Goal: Task Accomplishment & Management: Manage account settings

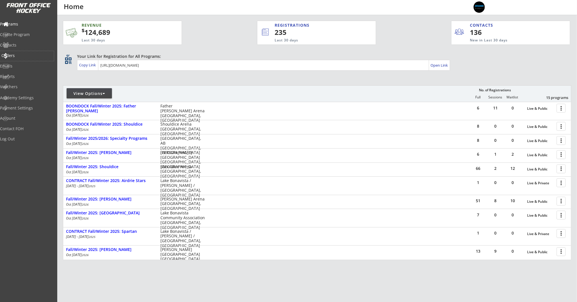
click at [27, 54] on div "Orders" at bounding box center [26, 56] width 51 height 4
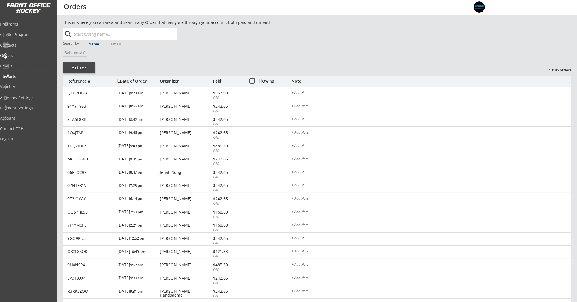
click at [24, 77] on div "Reports" at bounding box center [26, 77] width 51 height 4
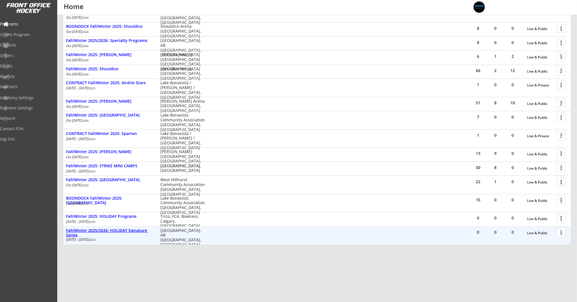
scroll to position [106, 0]
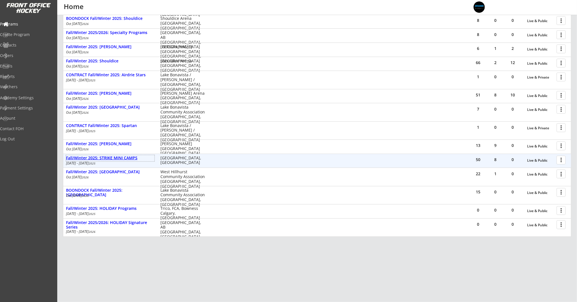
click at [122, 156] on div "Fall/Winter 2025: STRIKE MINI CAMPS" at bounding box center [110, 158] width 88 height 5
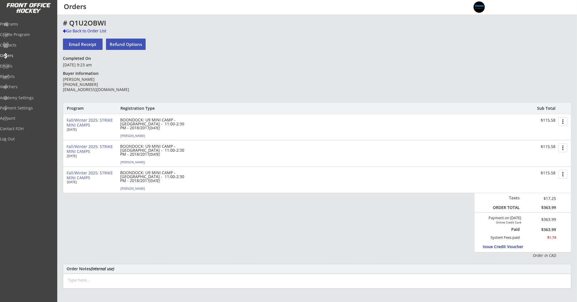
click at [143, 134] on div "[PERSON_NAME]" at bounding box center [151, 135] width 63 height 3
select select ""Forward""
select select ""Youth S""
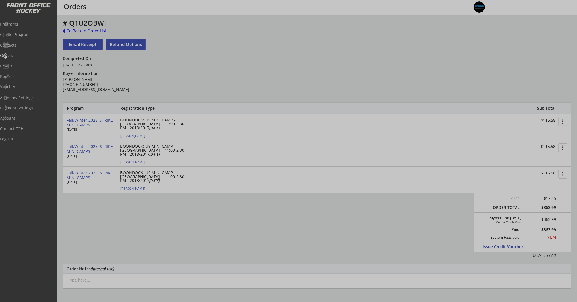
type input "[DEMOGRAPHIC_DATA]"
type input "Other"
type input "U9"
type input "AA"
select select ""Other""
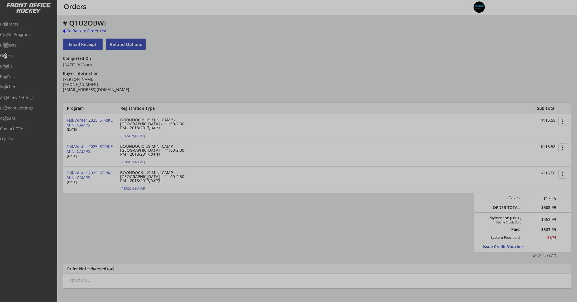
select select ""U9""
select select ""AA""
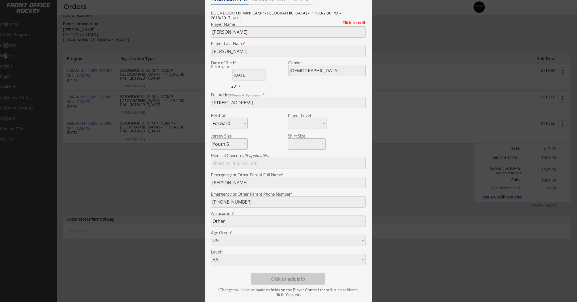
scroll to position [48, 0]
drag, startPoint x: 421, startPoint y: 202, endPoint x: 426, endPoint y: 192, distance: 11.4
click at [422, 201] on div at bounding box center [288, 151] width 577 height 302
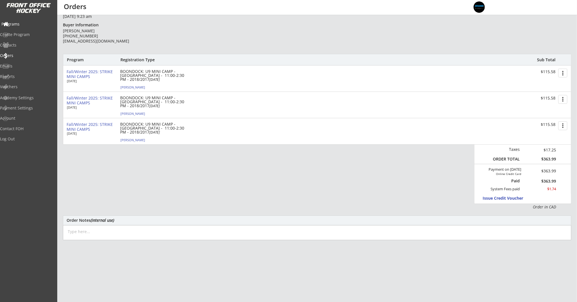
click at [29, 24] on div "Programs" at bounding box center [26, 24] width 51 height 4
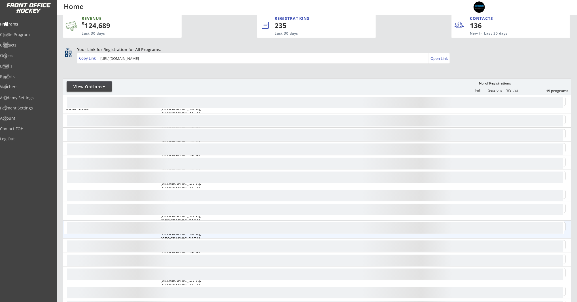
scroll to position [8, 0]
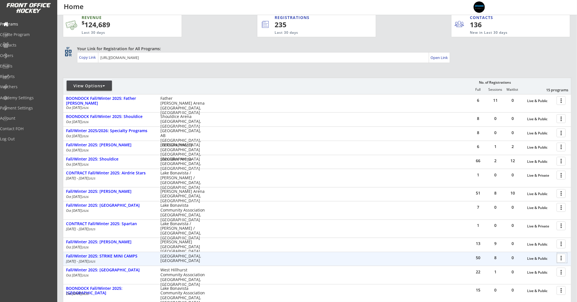
click at [563, 259] on div at bounding box center [562, 258] width 10 height 10
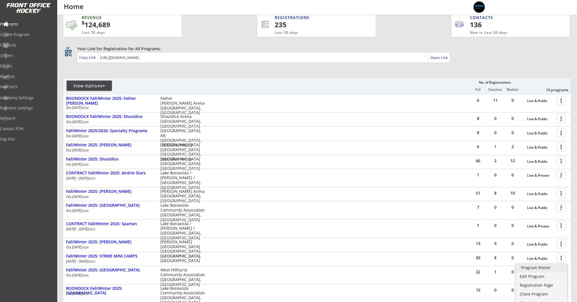
click at [548, 267] on div "Program Roster" at bounding box center [541, 268] width 41 height 4
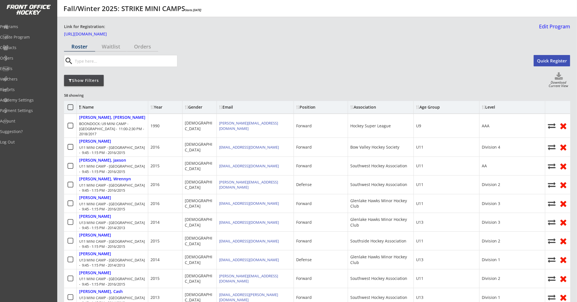
click at [561, 81] on div "Download Current View" at bounding box center [559, 85] width 24 height 8
click at [558, 77] on icon at bounding box center [559, 76] width 23 height 9
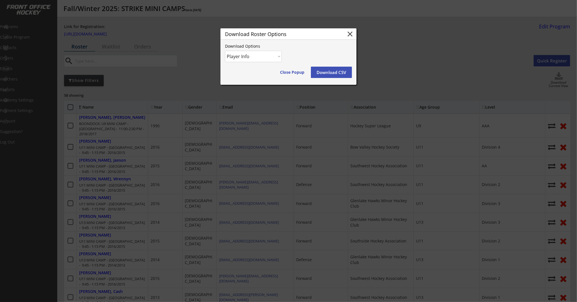
click at [244, 60] on select "Player Info Player and Order Info" at bounding box center [253, 56] width 57 height 11
select select ""Player and Order Info""
click at [225, 51] on select "Player Info Player and Order Info" at bounding box center [253, 56] width 57 height 11
click at [291, 72] on button "Close Popup" at bounding box center [292, 72] width 31 height 11
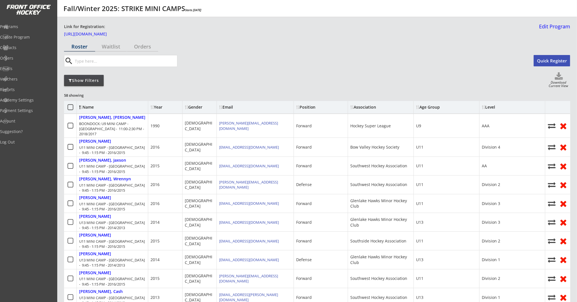
click at [81, 82] on div "Show Filters" at bounding box center [84, 81] width 40 height 6
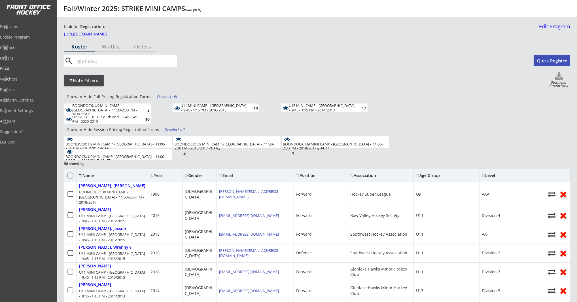
click at [148, 143] on div "BOONDOCK: U9 MINI CAMP - Southland - 11:00-2:30 PM - 2018/2017 - Oct 6, 2025" at bounding box center [117, 146] width 105 height 8
click at [147, 155] on div "BOONDOCK: U9 MINI CAMP - Southland - 11:00-2:30 PM - 2018/2017 - Oct 9, 2025" at bounding box center [117, 158] width 105 height 8
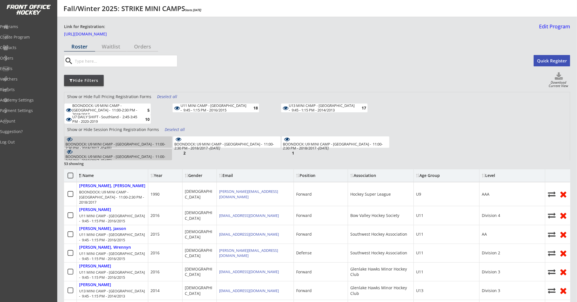
click at [122, 152] on div "BOONDOCK: U9 MINI CAMP - Southland - 11:00-2:30 PM - 2018/2017 - Oct 9, 2025 2" at bounding box center [118, 154] width 108 height 11
click at [169, 96] on div "Deselect all" at bounding box center [167, 97] width 21 height 6
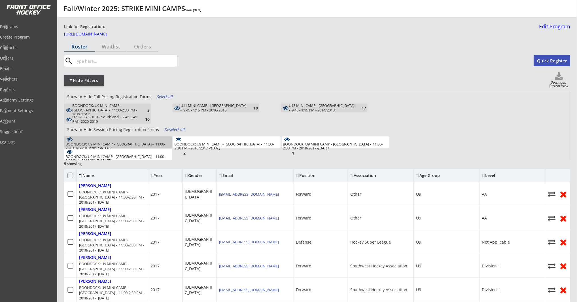
click at [559, 82] on div "Download Current View" at bounding box center [559, 85] width 24 height 8
click at [558, 81] on div "Download Current View" at bounding box center [559, 85] width 24 height 8
click at [561, 80] on icon at bounding box center [559, 76] width 23 height 9
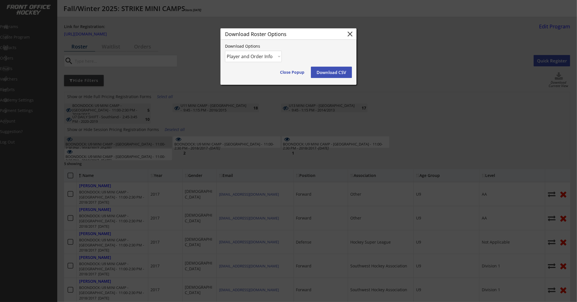
click at [325, 72] on button "Download CSV" at bounding box center [331, 72] width 41 height 11
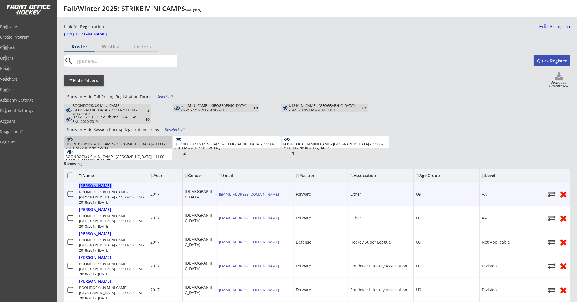
drag, startPoint x: 126, startPoint y: 187, endPoint x: 79, endPoint y: 187, distance: 46.2
click at [79, 187] on div "Lehouillier, Alex BOONDOCK: U9 MINI CAMP - Southland - 11:00-2:30 PM - 2018/201…" at bounding box center [112, 194] width 71 height 24
copy div "Lehouillier, Alex"
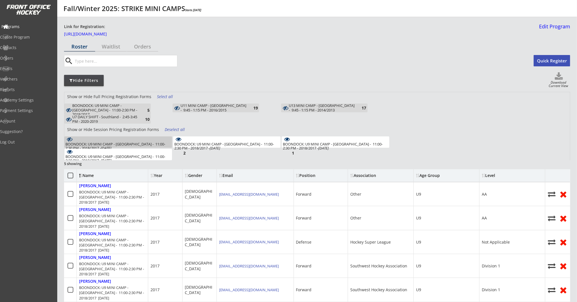
click at [23, 27] on div "Programs" at bounding box center [26, 27] width 51 height 4
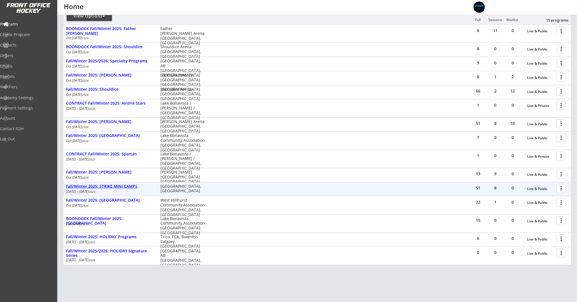
click at [136, 185] on div "Fall/Winter 2025: STRIKE MINI CAMPS" at bounding box center [110, 186] width 88 height 5
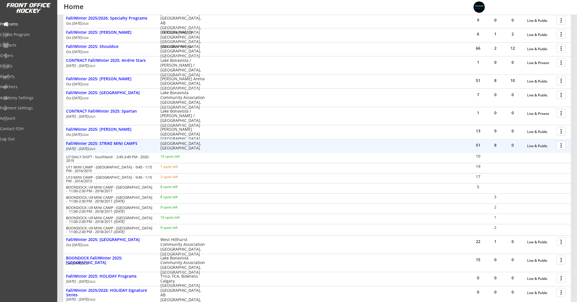
scroll to position [120, 0]
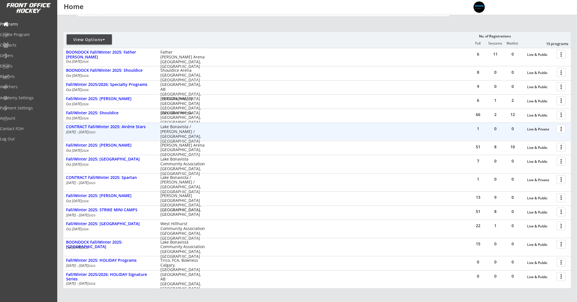
scroll to position [106, 0]
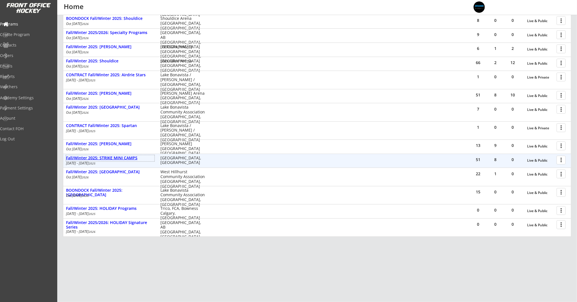
click at [119, 158] on div "Fall/Winter 2025: STRIKE MINI CAMPS" at bounding box center [110, 158] width 88 height 5
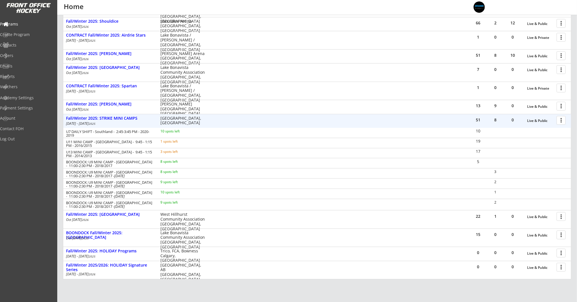
scroll to position [146, 0]
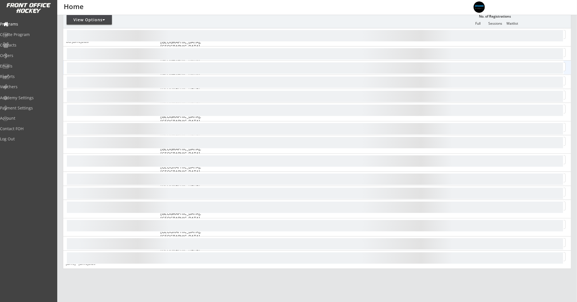
scroll to position [106, 0]
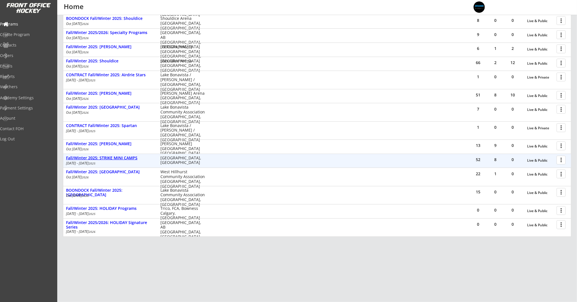
click at [101, 156] on div "Fall/Winter 2025: STRIKE MINI CAMPS" at bounding box center [110, 158] width 88 height 5
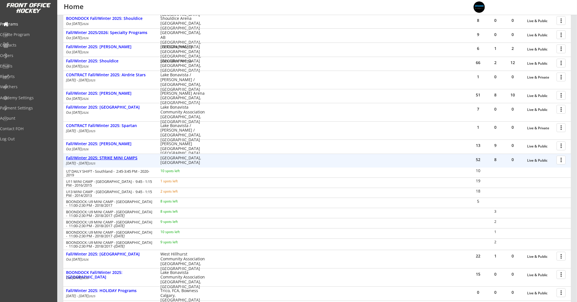
click at [101, 156] on div "Fall/Winter 2025: STRIKE MINI CAMPS" at bounding box center [110, 158] width 88 height 5
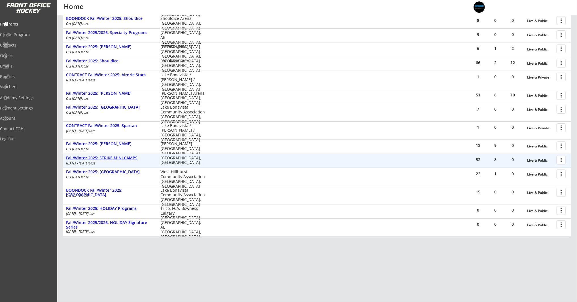
click at [114, 157] on div "Fall/Winter 2025: STRIKE MINI CAMPS" at bounding box center [110, 158] width 88 height 5
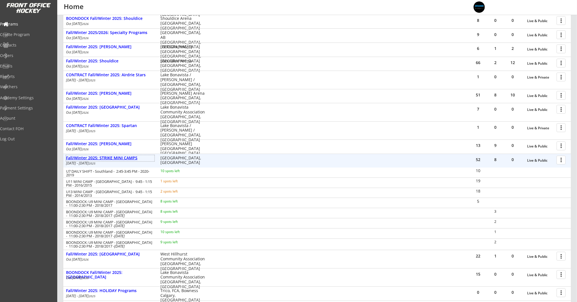
click at [136, 158] on div "Fall/Winter 2025: STRIKE MINI CAMPS" at bounding box center [110, 158] width 88 height 5
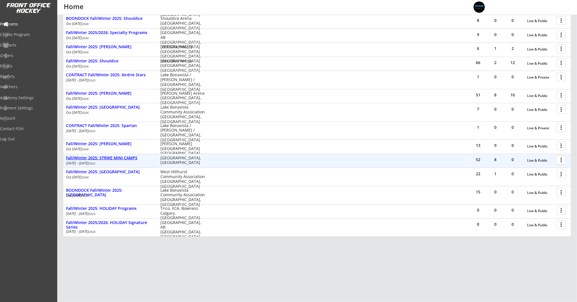
click at [115, 156] on div "Fall/Winter 2025: STRIKE MINI CAMPS" at bounding box center [110, 158] width 88 height 5
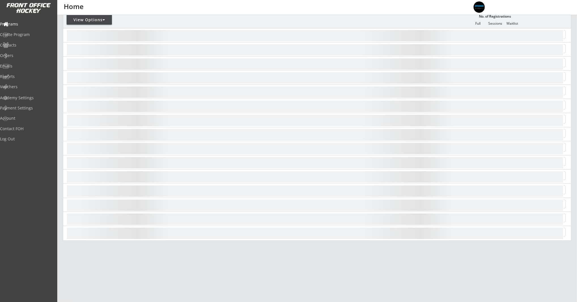
scroll to position [77, 0]
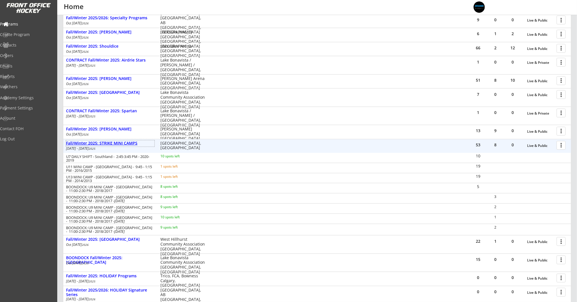
click at [97, 142] on div "Fall/Winter 2025: STRIKE MINI CAMPS" at bounding box center [110, 143] width 88 height 5
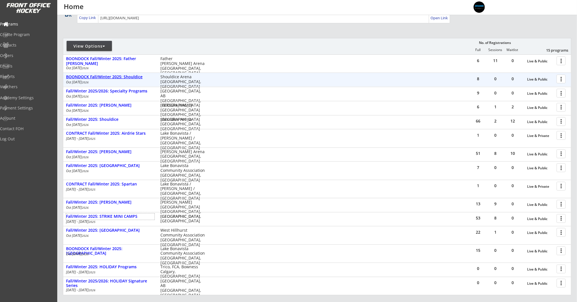
scroll to position [47, 0]
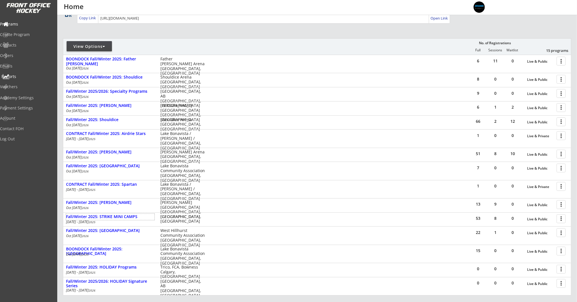
click at [19, 77] on div "Reports" at bounding box center [26, 77] width 51 height 4
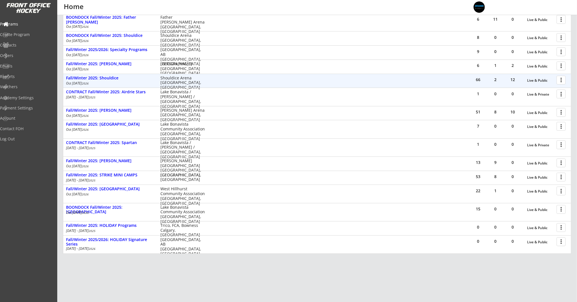
scroll to position [90, 0]
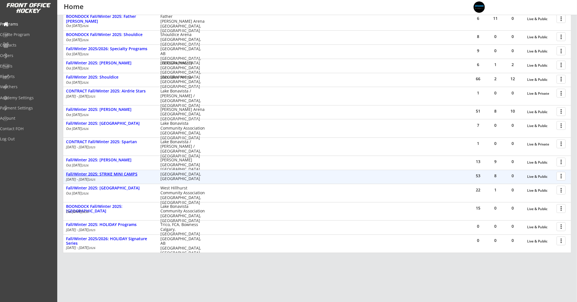
click at [127, 173] on div "Fall/Winter 2025: STRIKE MINI CAMPS" at bounding box center [110, 174] width 88 height 5
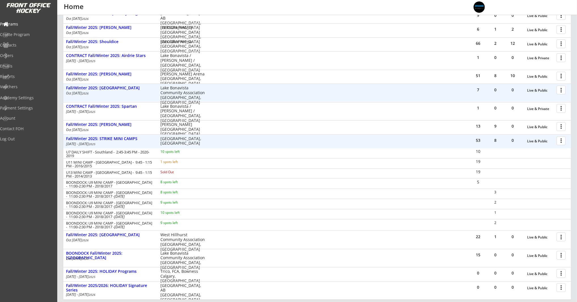
scroll to position [134, 0]
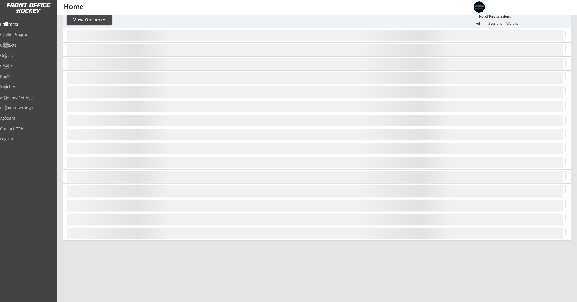
scroll to position [77, 0]
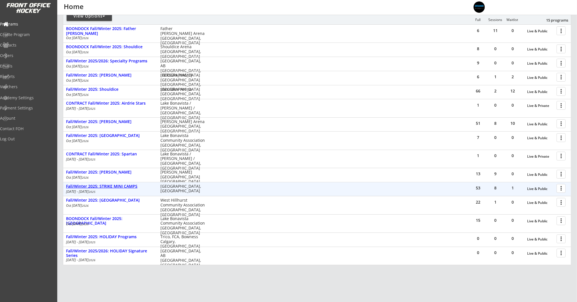
click at [129, 188] on div "Fall/Winter 2025: STRIKE MINI CAMPS" at bounding box center [110, 186] width 88 height 5
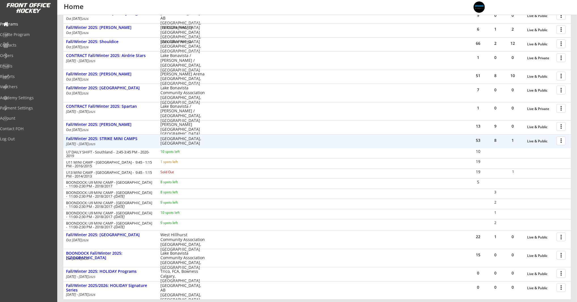
scroll to position [127, 0]
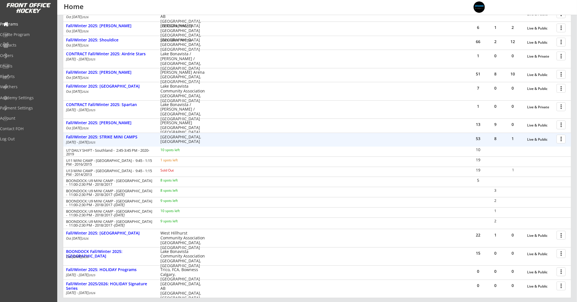
click at [566, 136] on div at bounding box center [562, 139] width 10 height 10
click at [546, 148] on div "Program Roster" at bounding box center [541, 149] width 41 height 4
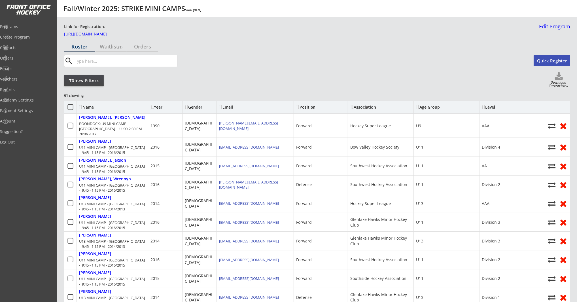
click at [80, 82] on div "Show Filters" at bounding box center [84, 81] width 40 height 6
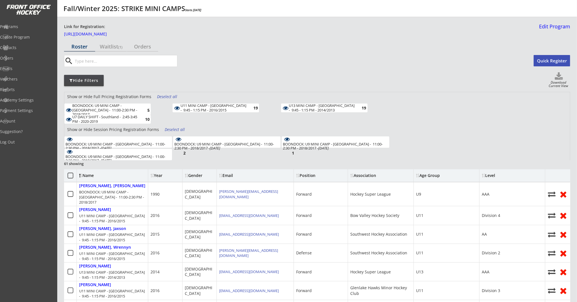
click at [312, 107] on div "U13 MINI CAMP - [GEOGRAPHIC_DATA] - 9:45 - 1:15 PM - 2014/2013" at bounding box center [322, 107] width 66 height 9
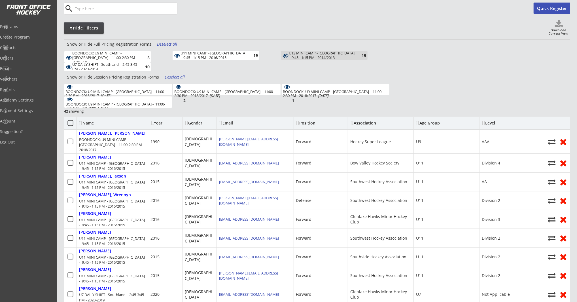
scroll to position [56, 0]
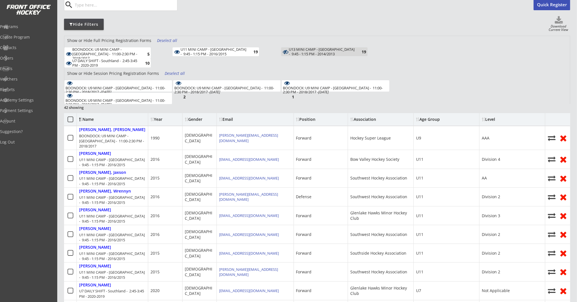
click at [142, 63] on div "10" at bounding box center [143, 63] width 11 height 4
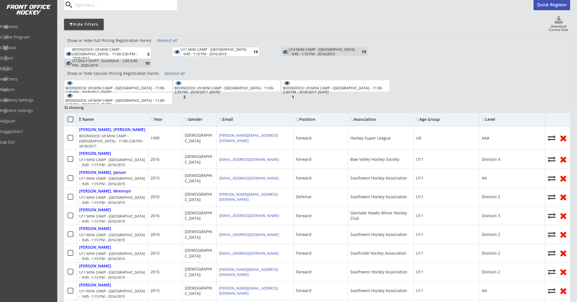
click at [127, 50] on div "BOONDOCK: U9 MINI CAMP - [GEOGRAPHIC_DATA] - 11:00-2:30 PM - 2018/2017" at bounding box center [105, 53] width 66 height 13
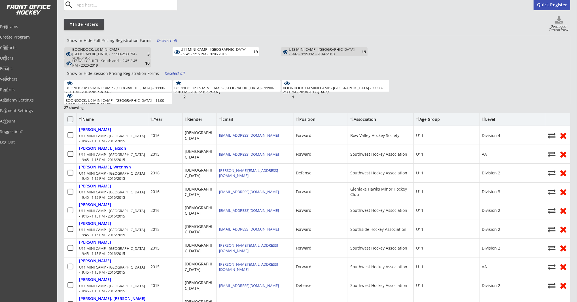
click at [134, 86] on div "BOONDOCK: U9 MINI CAMP - [GEOGRAPHIC_DATA] - 11:00-2:30 PM - 2018/2017 - [DATE]" at bounding box center [117, 90] width 105 height 8
drag, startPoint x: 216, startPoint y: 88, endPoint x: 281, endPoint y: 85, distance: 64.7
click at [217, 88] on div "BOONDOCK: U9 MINI CAMP - Southland - 11:00-2:30 PM - 2018/2017 - Oct 7, 2025" at bounding box center [226, 90] width 105 height 8
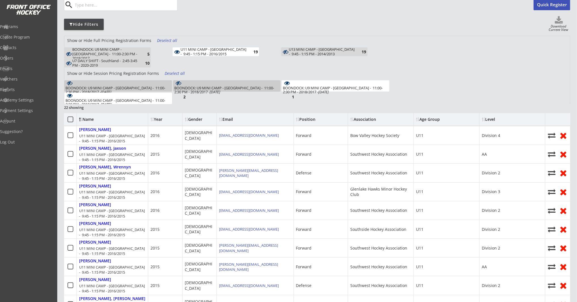
click at [344, 86] on div "BOONDOCK: U9 MINI CAMP - Southland - 11:00-2:30 PM - 2018/2017 - Oct 8, 2025" at bounding box center [335, 90] width 105 height 8
click at [133, 92] on div "BOONDOCK: U9 MINI CAMP - Southland - 11:00-2:30 PM - 2018/2017 - Oct 6, 2025" at bounding box center [117, 90] width 105 height 8
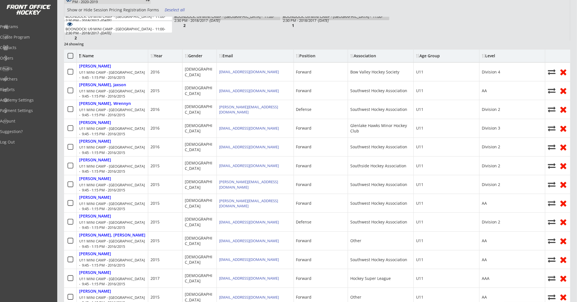
scroll to position [0, 0]
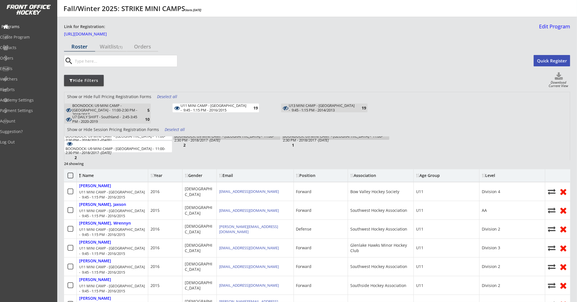
click at [43, 28] on div "Programs" at bounding box center [26, 27] width 51 height 4
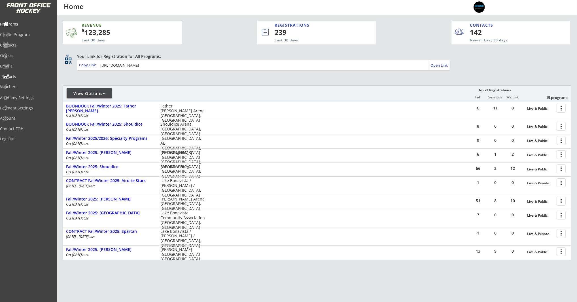
click at [20, 77] on div "Reports" at bounding box center [26, 77] width 51 height 4
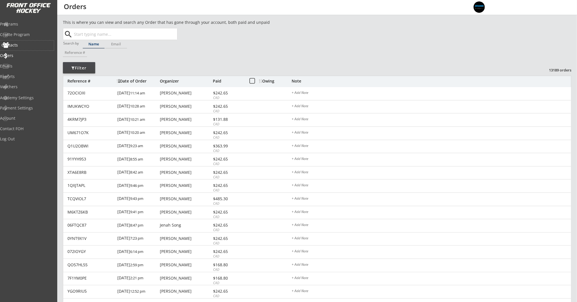
click at [24, 46] on div "Contacts" at bounding box center [26, 45] width 51 height 4
select select ""Players""
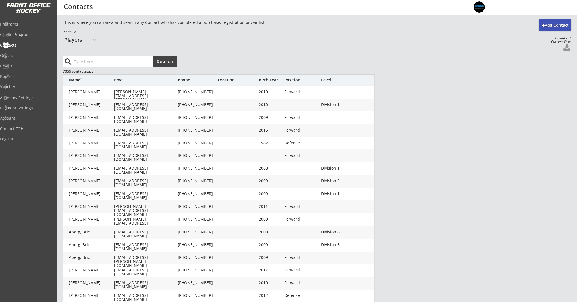
click at [109, 62] on input "input" at bounding box center [113, 61] width 81 height 11
click at [224, 54] on div "Add Contact This is where you can view and search any Contact who has completed…" at bounding box center [317, 188] width 509 height 338
click at [10, 26] on div "Programs" at bounding box center [26, 24] width 51 height 4
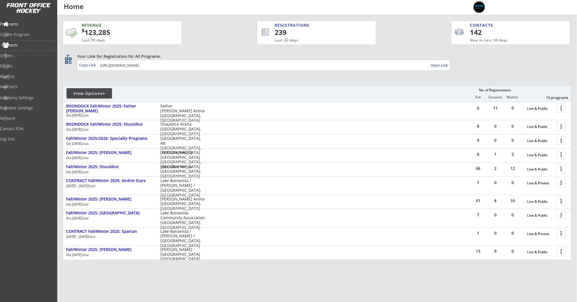
click at [22, 43] on div "Contacts" at bounding box center [26, 45] width 51 height 4
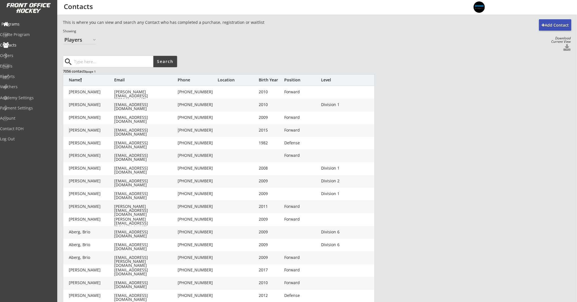
click at [20, 27] on div "Programs" at bounding box center [27, 25] width 54 height 10
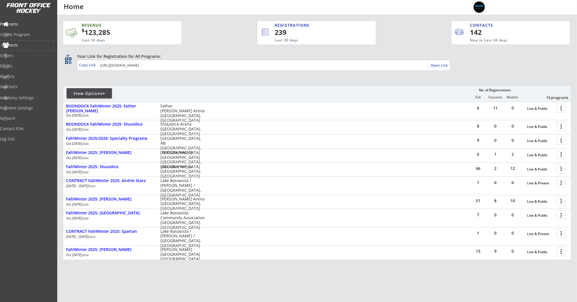
click at [24, 47] on div "Contacts" at bounding box center [26, 45] width 51 height 4
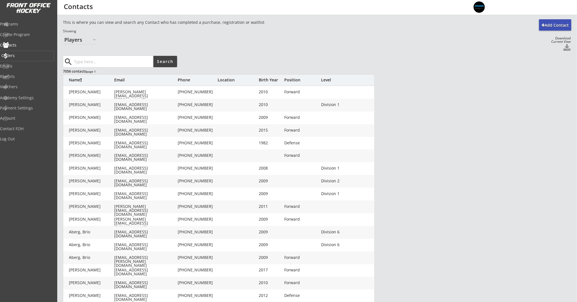
click at [31, 56] on div "Orders" at bounding box center [26, 56] width 51 height 4
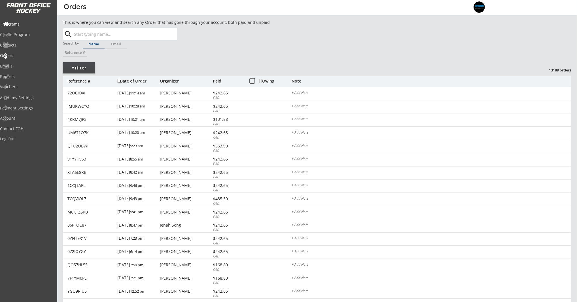
click at [25, 22] on div "Programs" at bounding box center [26, 24] width 51 height 4
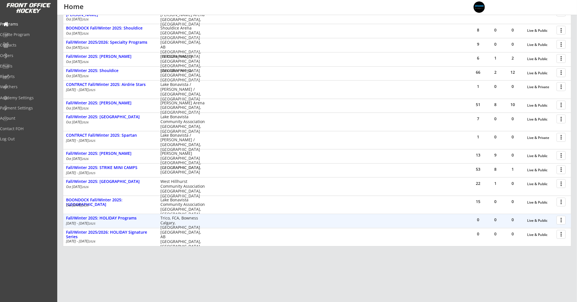
scroll to position [106, 0]
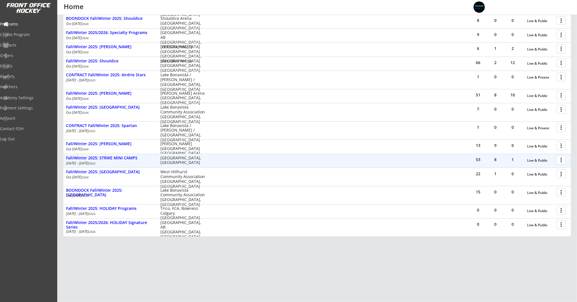
click at [562, 160] on div at bounding box center [562, 160] width 10 height 10
click at [118, 158] on div "Fall/Winter 2025: STRIKE MINI CAMPS" at bounding box center [110, 158] width 88 height 5
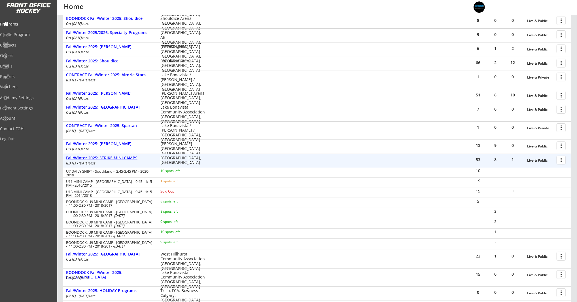
click at [130, 159] on div "Fall/Winter 2025: STRIKE MINI CAMPS" at bounding box center [110, 158] width 88 height 5
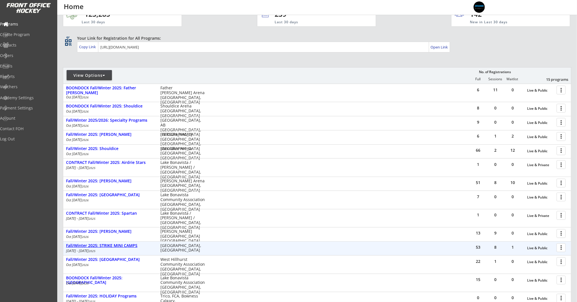
scroll to position [0, 0]
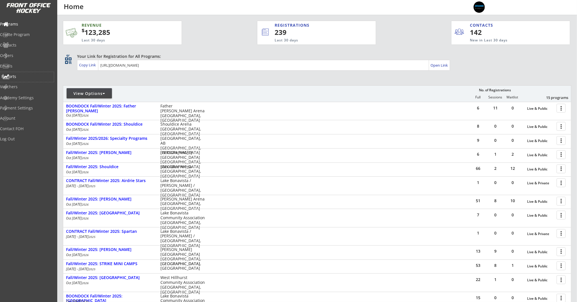
click at [27, 73] on div "Reports" at bounding box center [27, 77] width 54 height 10
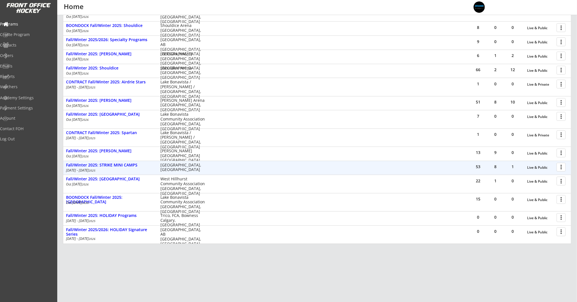
scroll to position [99, 0]
click at [117, 165] on div "Fall/Winter 2025: STRIKE MINI CAMPS" at bounding box center [110, 164] width 88 height 5
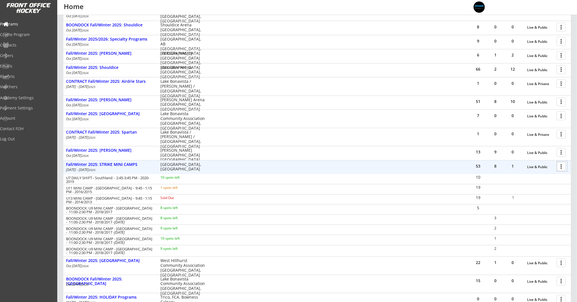
drag, startPoint x: 562, startPoint y: 165, endPoint x: 559, endPoint y: 170, distance: 5.0
click at [562, 165] on div at bounding box center [562, 166] width 10 height 10
click at [546, 186] on div "Edit Program" at bounding box center [541, 185] width 41 height 4
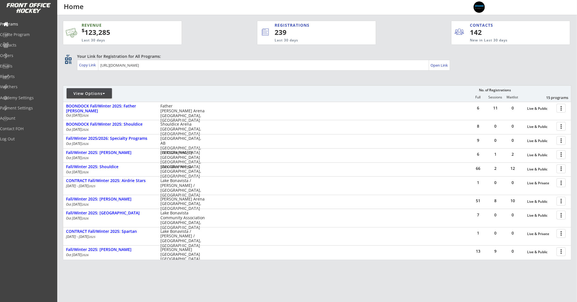
click at [219, 41] on div "REVENUE $ 123,285 Last 30 days REGISTRATIONS 239 Last 30 days CONTACTS 142 New …" at bounding box center [316, 30] width 507 height 30
click at [220, 37] on div "REVENUE $ 123,285 Last 30 days REGISTRATIONS 239 Last 30 days CONTACTS 142 New …" at bounding box center [316, 30] width 507 height 30
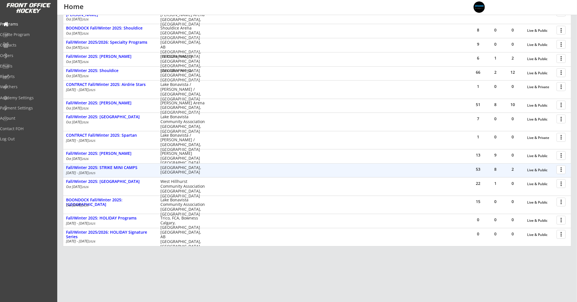
scroll to position [106, 0]
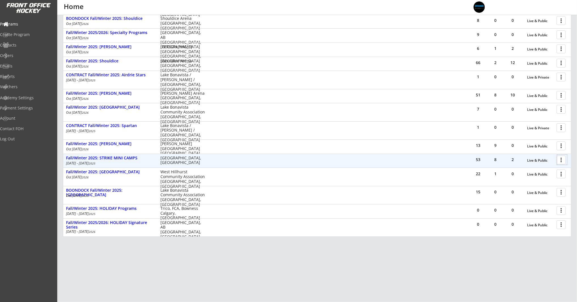
drag, startPoint x: 559, startPoint y: 158, endPoint x: 559, endPoint y: 162, distance: 4.0
click at [559, 158] on div at bounding box center [562, 160] width 10 height 10
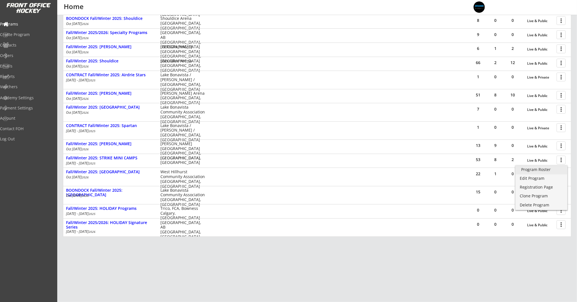
click at [552, 170] on div "Program Roster" at bounding box center [541, 170] width 41 height 4
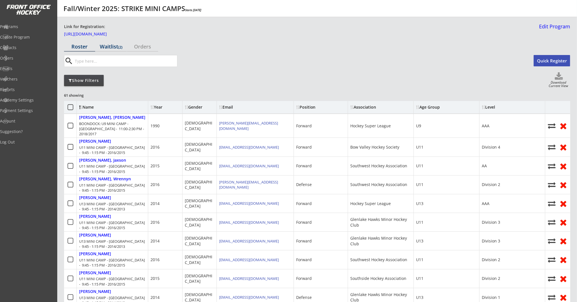
drag, startPoint x: 110, startPoint y: 48, endPoint x: 111, endPoint y: 53, distance: 4.6
click at [110, 48] on div "Waitlist (2)" at bounding box center [111, 46] width 31 height 5
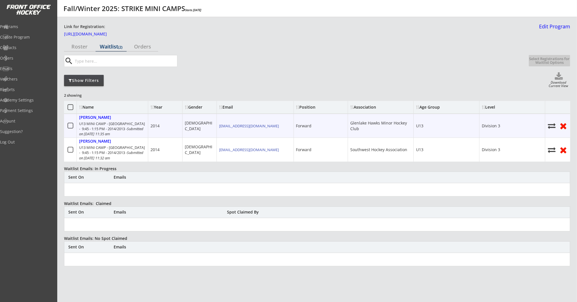
click at [554, 125] on icon at bounding box center [552, 126] width 9 height 8
select select ""Register Player - No Payment""
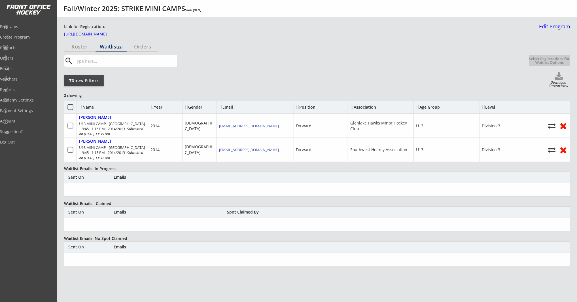
select select ""1348695171700984260__LOOKUP__1759291313419x617794781322674200""
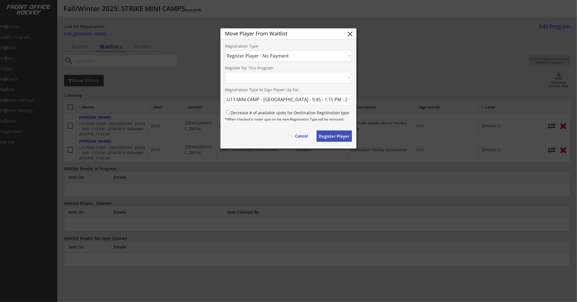
select select ""1348695171700984260__LOOKUP__1759291313419x160515986009096200""
click at [230, 110] on div "Decrease # of available spots for Destination Registration type" at bounding box center [288, 114] width 127 height 8
click at [230, 112] on input "Decrease # of available spots for Destination Registration type" at bounding box center [228, 113] width 4 height 4
checkbox input "true"
click at [327, 135] on button "Register Player" at bounding box center [334, 135] width 35 height 11
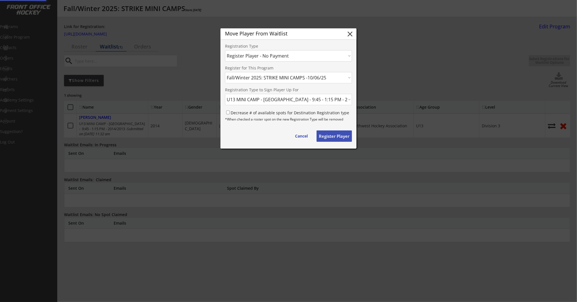
select select ""PLACEHOLDER_1427118222253""
checkbox input "false"
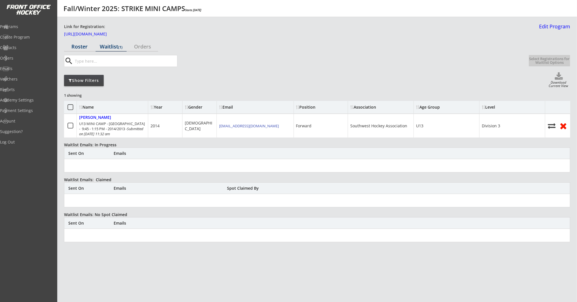
click at [73, 45] on div "Roster" at bounding box center [79, 46] width 31 height 5
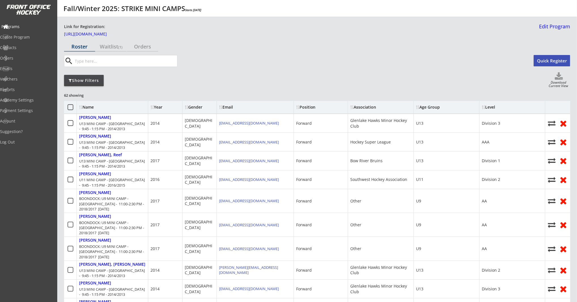
click at [27, 26] on div "Programs" at bounding box center [26, 27] width 51 height 4
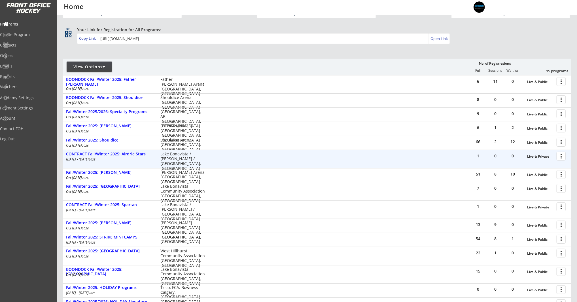
scroll to position [106, 0]
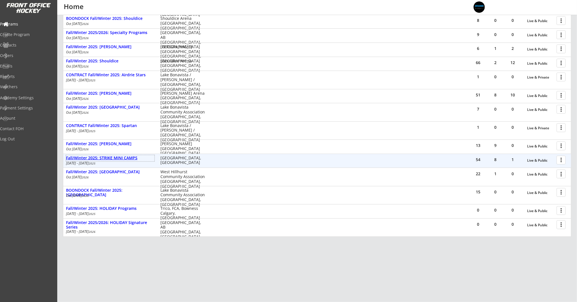
click at [118, 158] on div "Fall/Winter 2025: STRIKE MINI CAMPS" at bounding box center [110, 158] width 88 height 5
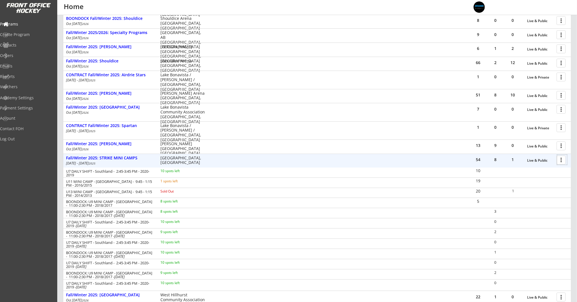
drag, startPoint x: 562, startPoint y: 159, endPoint x: 557, endPoint y: 165, distance: 8.2
click at [562, 159] on div at bounding box center [562, 160] width 10 height 10
click at [545, 179] on div "Edit Program" at bounding box center [541, 178] width 41 height 4
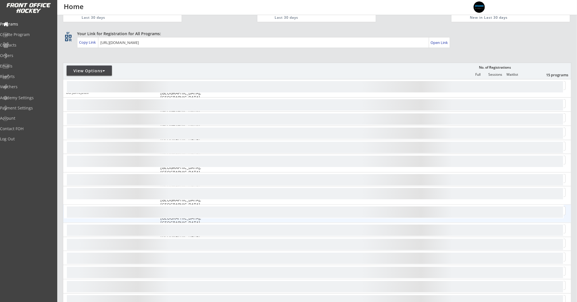
scroll to position [106, 0]
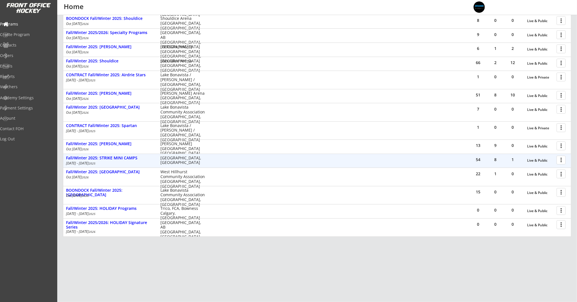
click at [561, 161] on div at bounding box center [562, 160] width 10 height 10
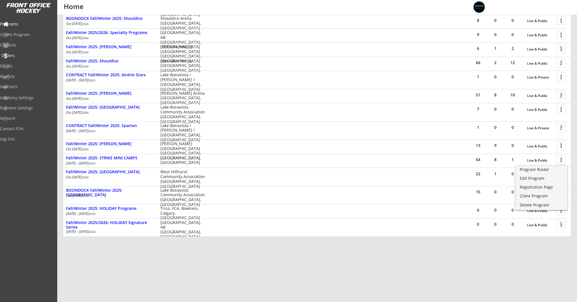
click at [28, 55] on div "Orders" at bounding box center [26, 56] width 51 height 4
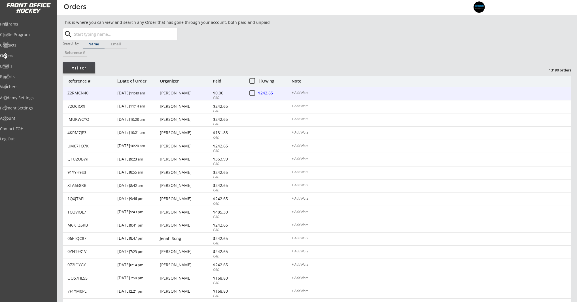
click at [253, 93] on button at bounding box center [252, 93] width 7 height 7
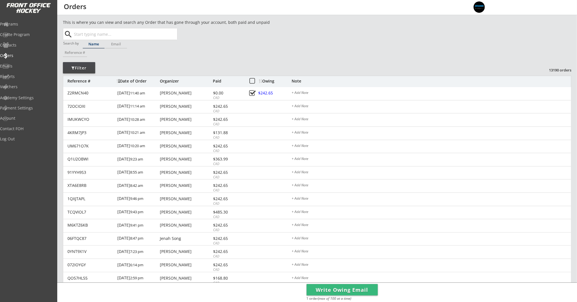
click at [323, 288] on button "Write Owing Email" at bounding box center [342, 289] width 71 height 11
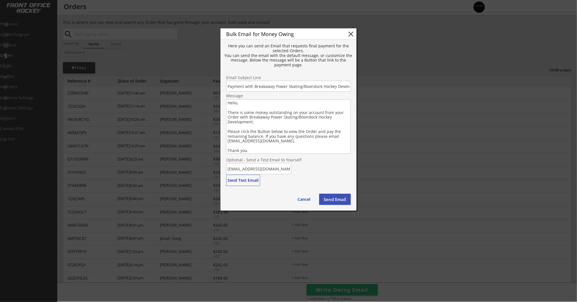
scroll to position [0, 30]
click at [299, 200] on button "Cancel" at bounding box center [304, 199] width 24 height 11
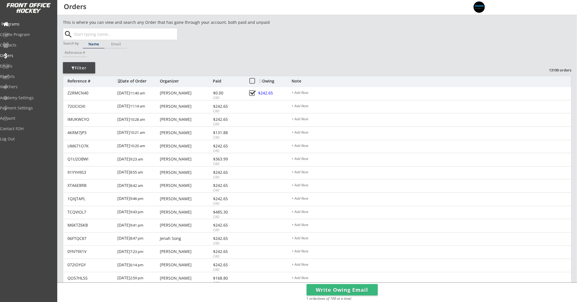
click at [13, 23] on div "Programs" at bounding box center [26, 24] width 51 height 4
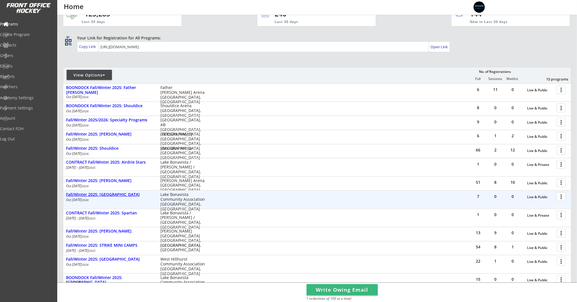
scroll to position [22, 0]
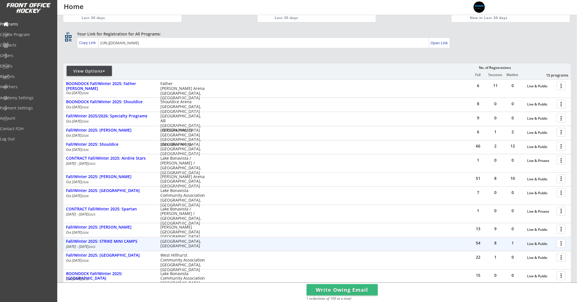
click at [563, 242] on div at bounding box center [562, 243] width 10 height 10
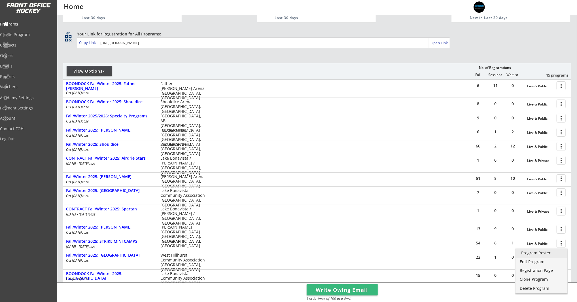
click at [556, 251] on div "Program Roster" at bounding box center [541, 253] width 41 height 4
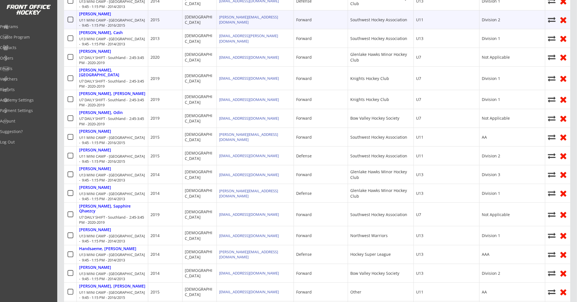
scroll to position [173, 0]
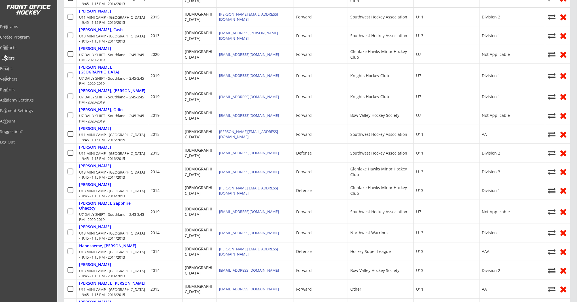
click at [23, 56] on div "Orders" at bounding box center [26, 58] width 51 height 4
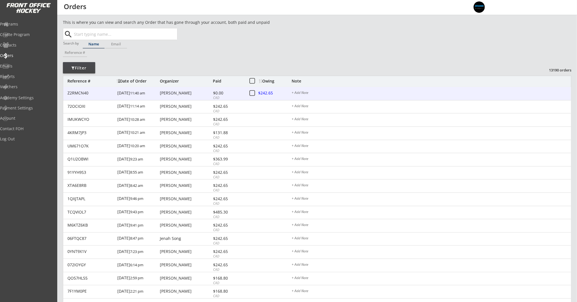
click at [253, 92] on button at bounding box center [252, 93] width 7 height 7
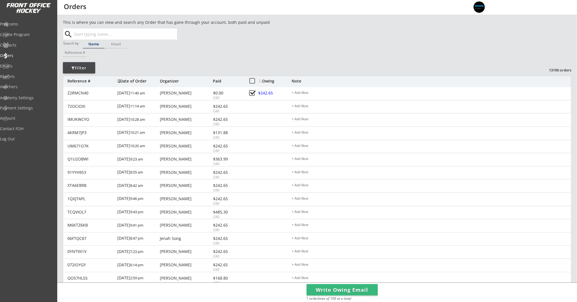
click at [355, 291] on button "Write Owing Email" at bounding box center [342, 289] width 71 height 11
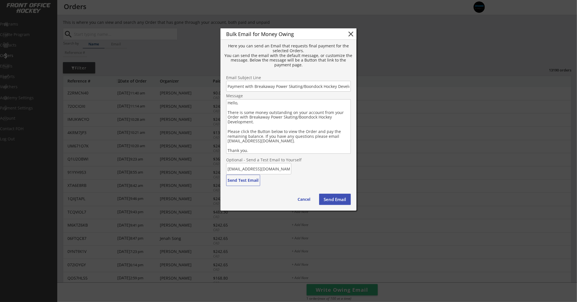
click at [340, 197] on button "Send Email" at bounding box center [335, 199] width 32 height 11
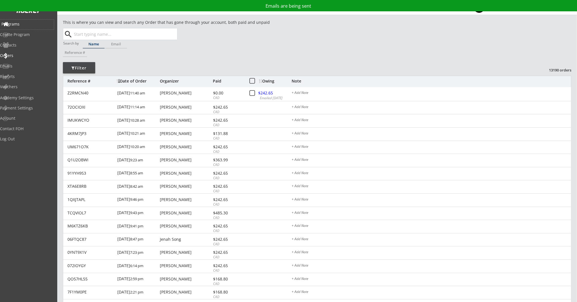
click at [15, 22] on div "Programs" at bounding box center [26, 24] width 51 height 4
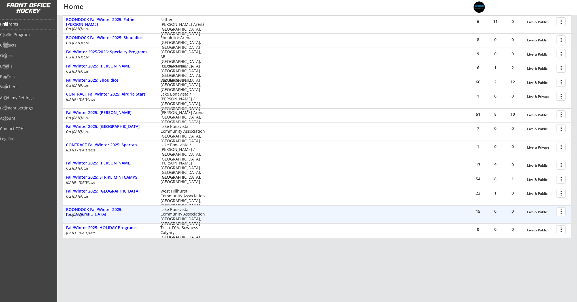
scroll to position [88, 0]
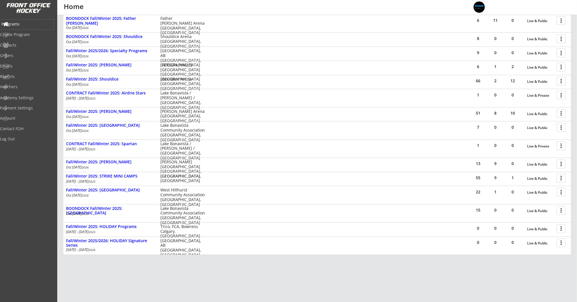
drag, startPoint x: 20, startPoint y: 23, endPoint x: 27, endPoint y: 8, distance: 16.6
click at [20, 23] on div "Programs" at bounding box center [26, 24] width 51 height 4
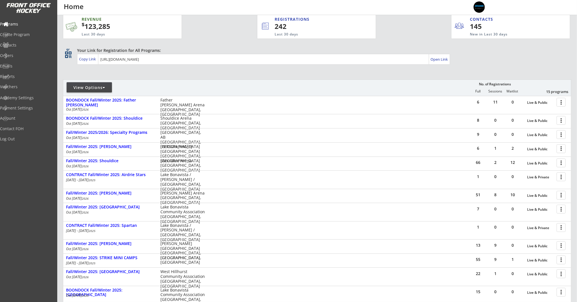
scroll to position [0, 0]
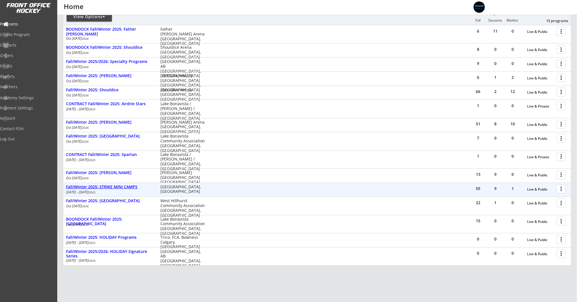
scroll to position [83, 0]
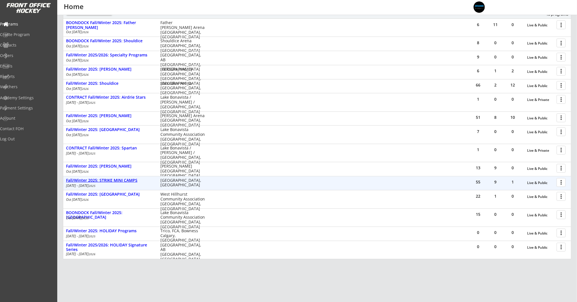
click at [122, 182] on div "Fall/Winter 2025: STRIKE MINI CAMPS" at bounding box center [110, 180] width 88 height 5
